Goal: Navigation & Orientation: Find specific page/section

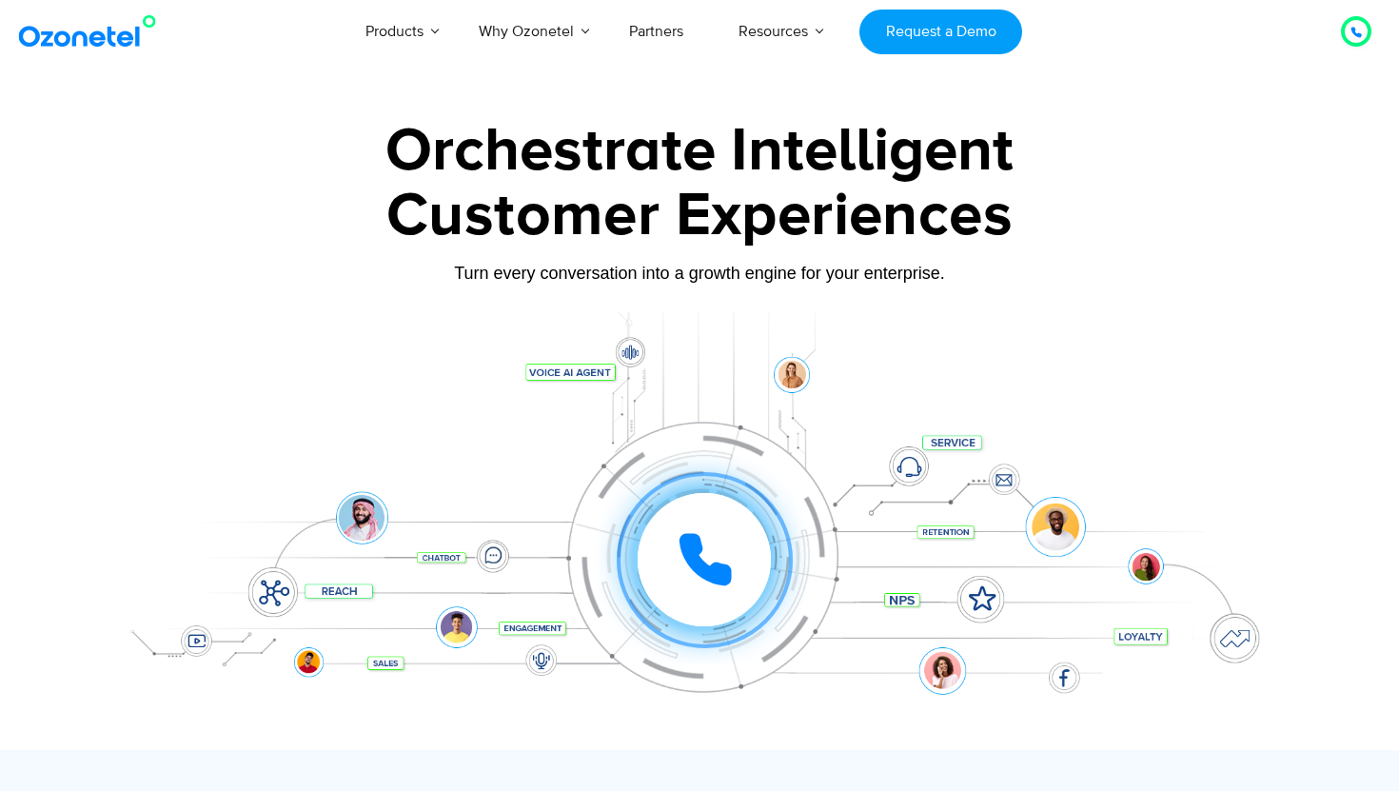
click at [90, 7] on div "Click to talk to us! Call in progress... [PHONE_NUMBER] Products AI & CX Voice …" at bounding box center [699, 31] width 1399 height 63
click at [90, 39] on img at bounding box center [91, 31] width 154 height 34
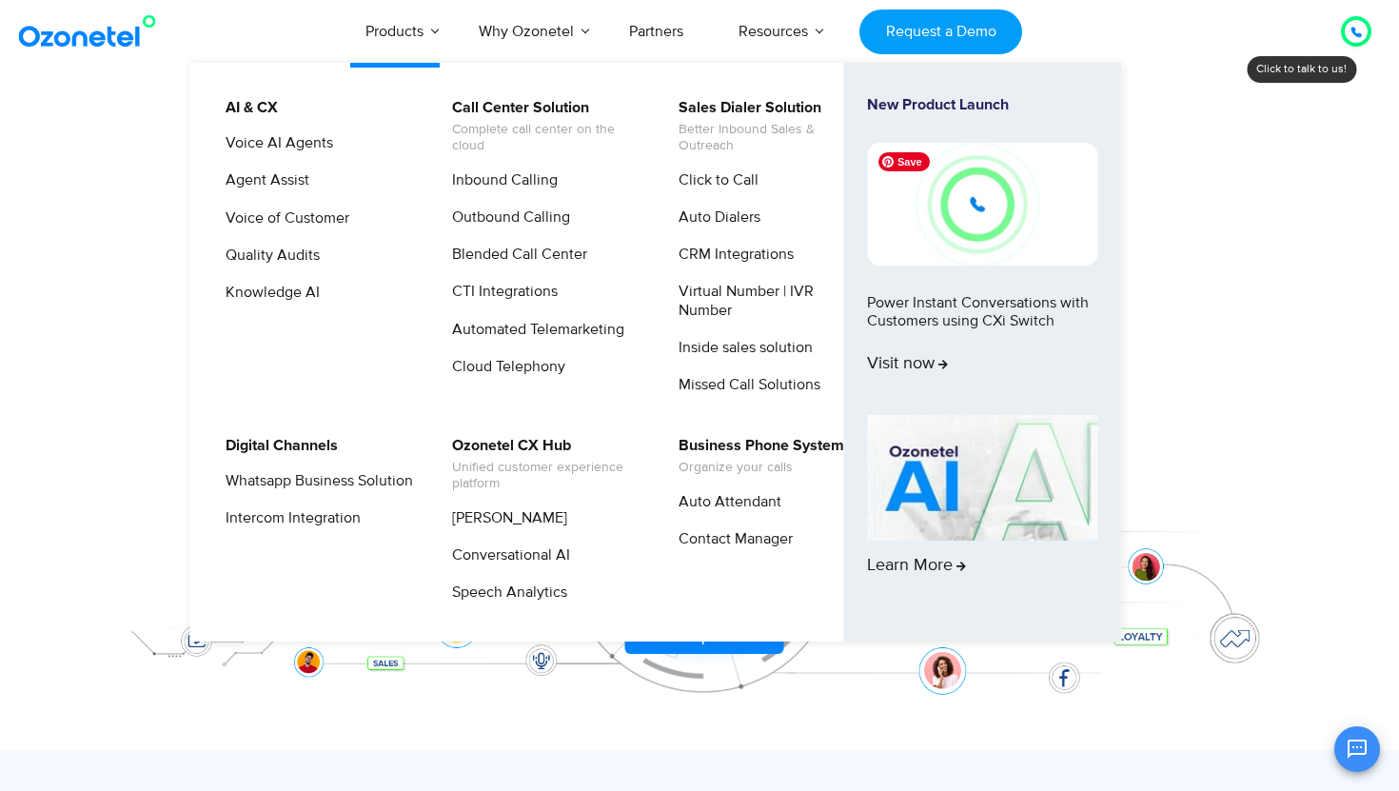
click at [956, 208] on img at bounding box center [982, 204] width 230 height 122
click at [914, 309] on link "New Product Launch Power Instant Conversations with Customers using CXi Switch …" at bounding box center [982, 251] width 230 height 311
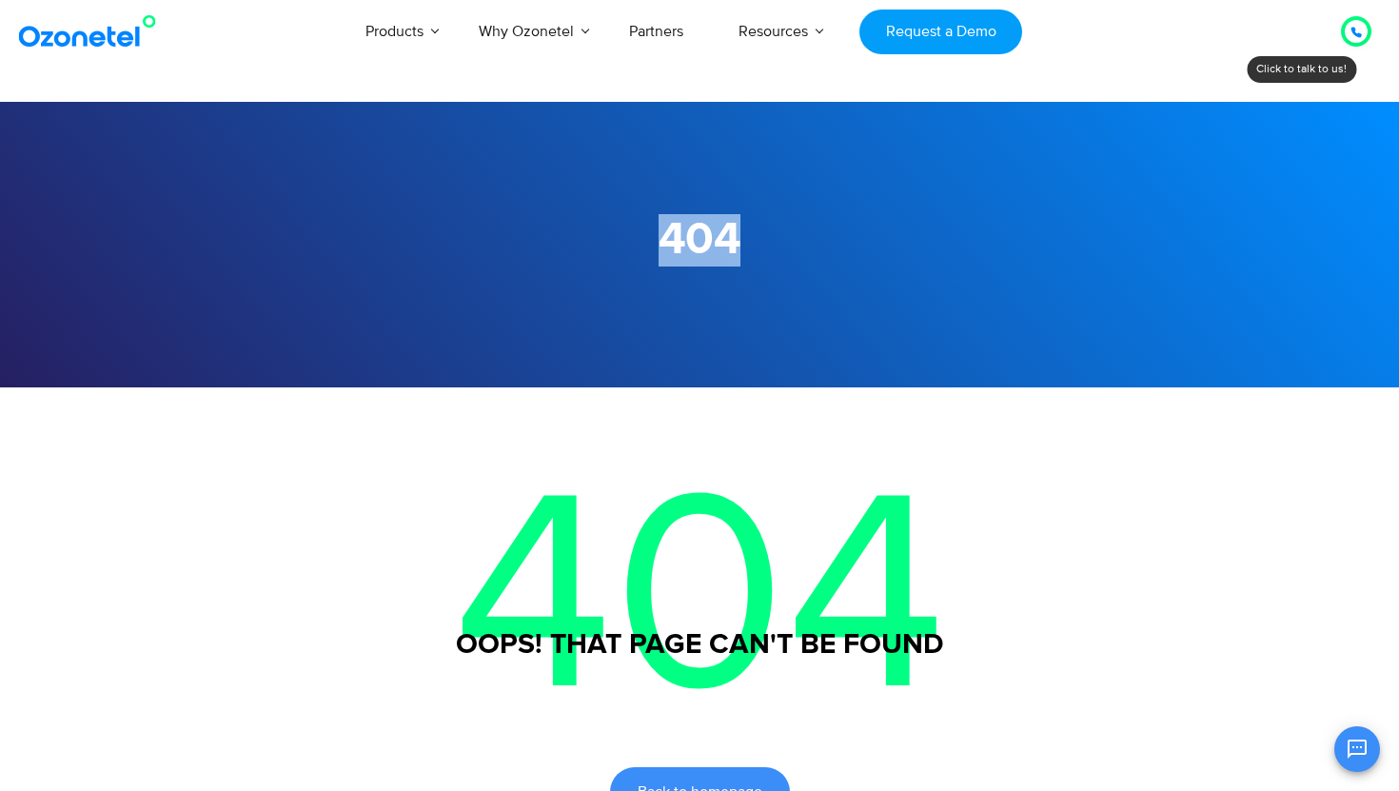
drag, startPoint x: 669, startPoint y: 240, endPoint x: 890, endPoint y: 239, distance: 220.8
click at [890, 239] on h1 "404" at bounding box center [700, 240] width 1190 height 52
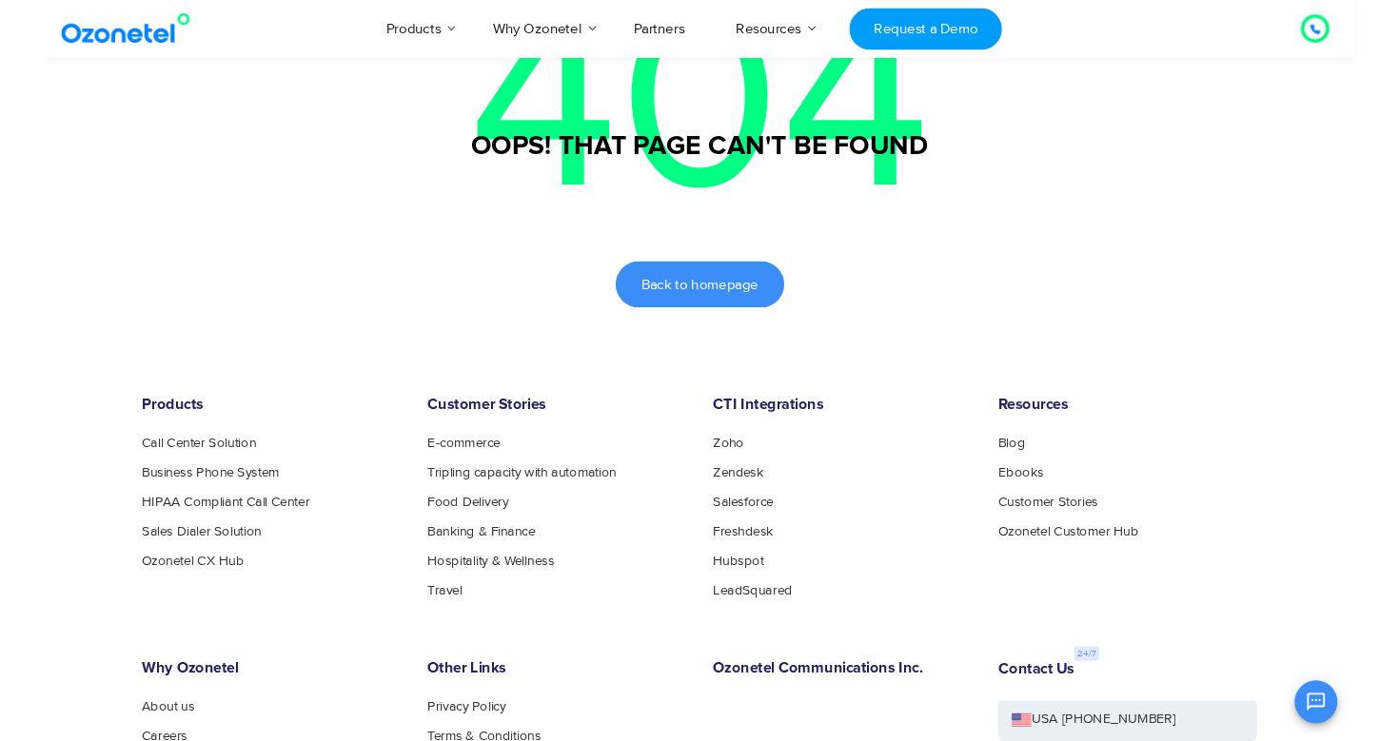
scroll to position [810, 0]
